Goal: Check status

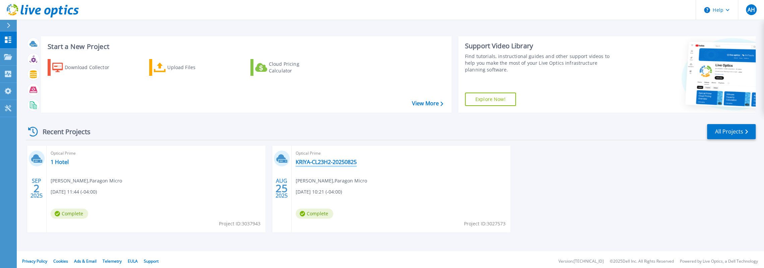
click at [311, 160] on link "KRIYA-CL23H2-20250825" at bounding box center [326, 162] width 61 height 7
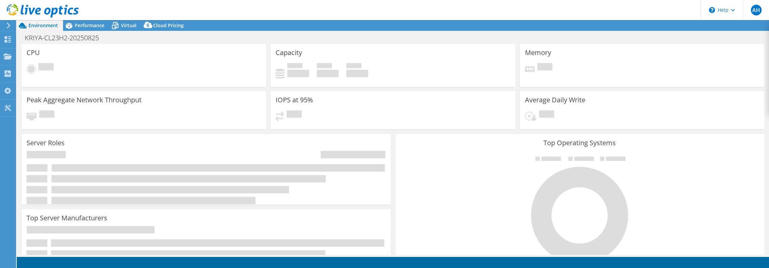
select select "USD"
